Goal: Check status: Check status

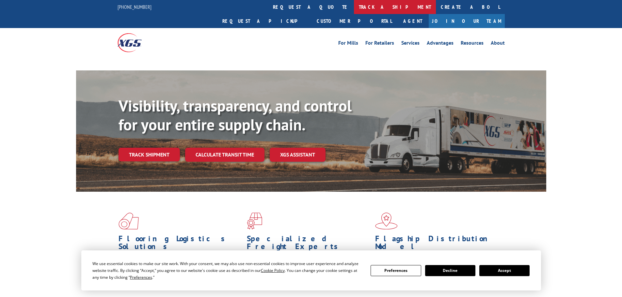
click at [354, 7] on link "track a shipment" at bounding box center [395, 7] width 82 height 14
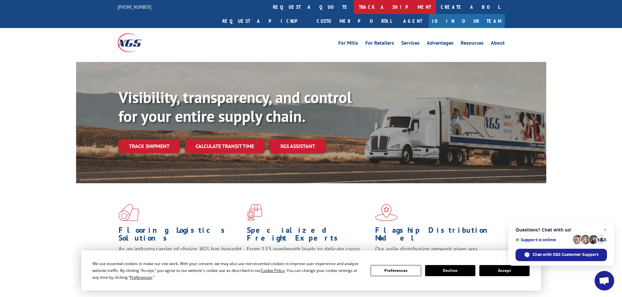
click at [354, 6] on link "track a shipment" at bounding box center [395, 7] width 82 height 14
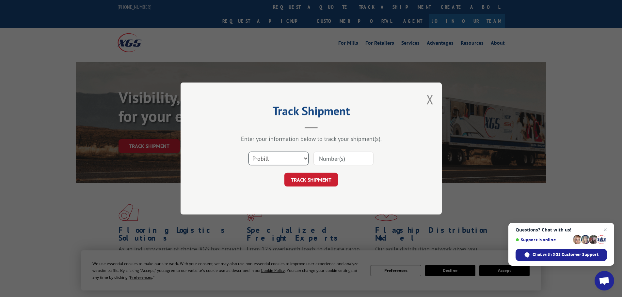
click at [286, 162] on select "Select category... Probill BOL PO" at bounding box center [278, 159] width 60 height 14
select select "bol"
click at [248, 152] on select "Select category... Probill BOL PO" at bounding box center [278, 159] width 60 height 14
click at [320, 161] on input at bounding box center [343, 159] width 60 height 14
paste input "455060"
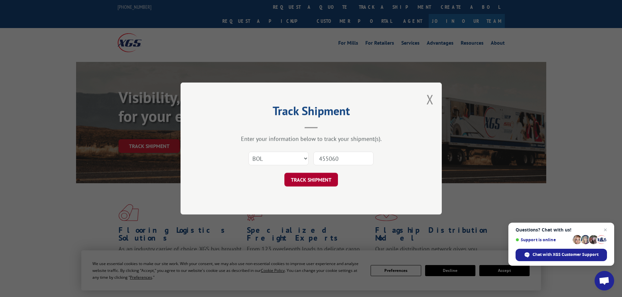
type input "455060"
click at [317, 179] on button "TRACK SHIPMENT" at bounding box center [311, 180] width 54 height 14
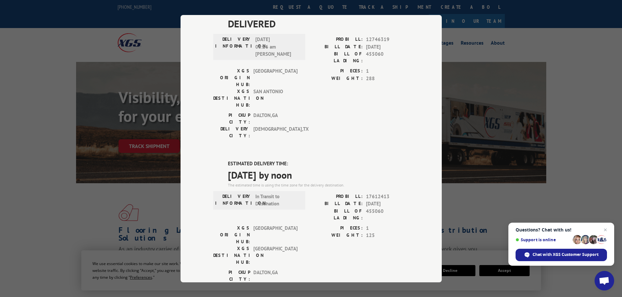
scroll to position [350, 0]
